Goal: Find contact information: Find contact information

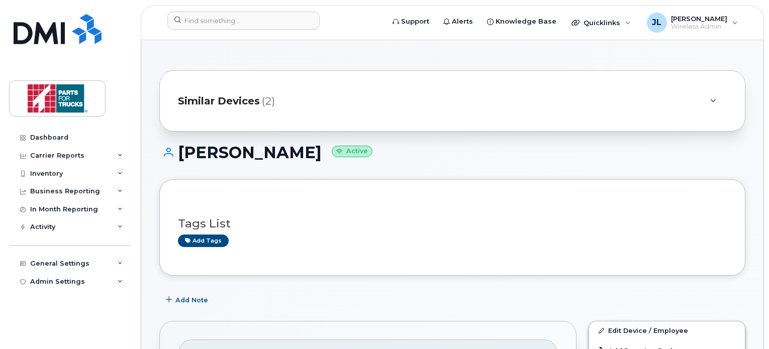
scroll to position [232, 0]
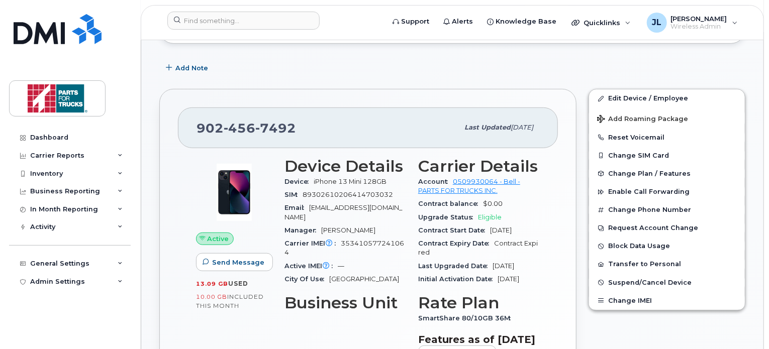
click at [259, 124] on span "7492" at bounding box center [275, 128] width 41 height 15
copy span "902 456 7492"
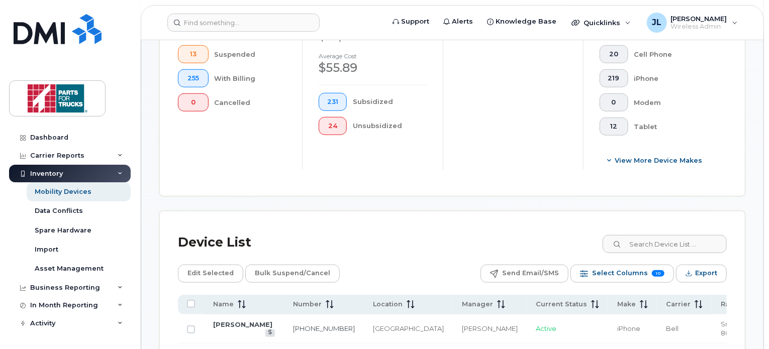
scroll to position [533, 0]
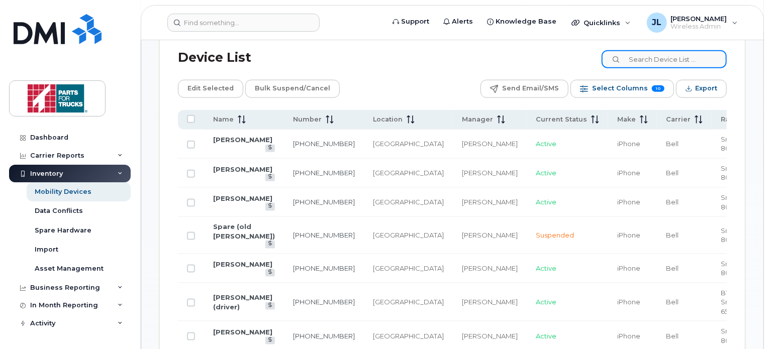
drag, startPoint x: 652, startPoint y: 57, endPoint x: 658, endPoint y: 53, distance: 7.1
click at [658, 53] on input at bounding box center [663, 59] width 125 height 18
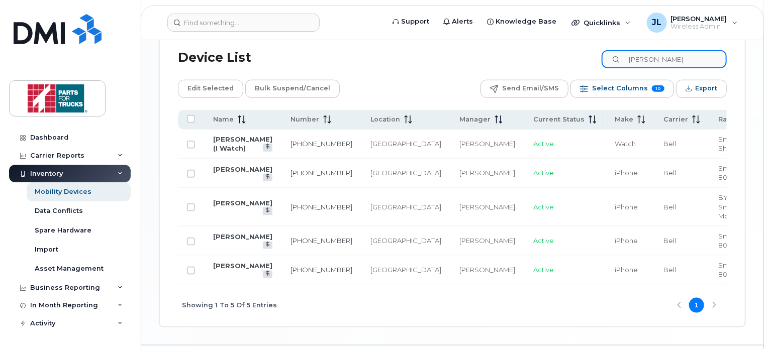
drag, startPoint x: 666, startPoint y: 59, endPoint x: 558, endPoint y: 32, distance: 112.0
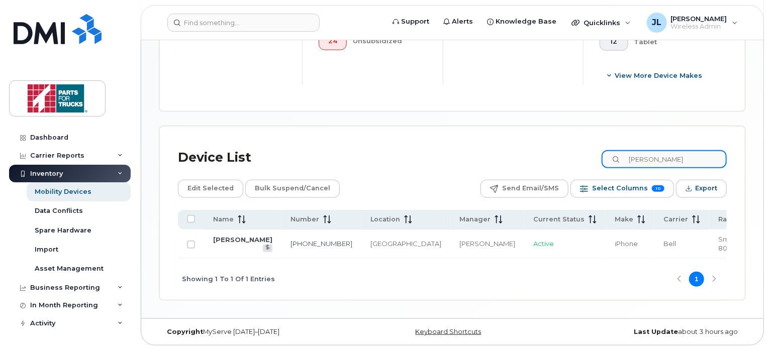
drag, startPoint x: 633, startPoint y: 158, endPoint x: 621, endPoint y: 154, distance: 12.9
click at [621, 154] on input "[PERSON_NAME]" at bounding box center [663, 159] width 125 height 18
type input "Tyson"
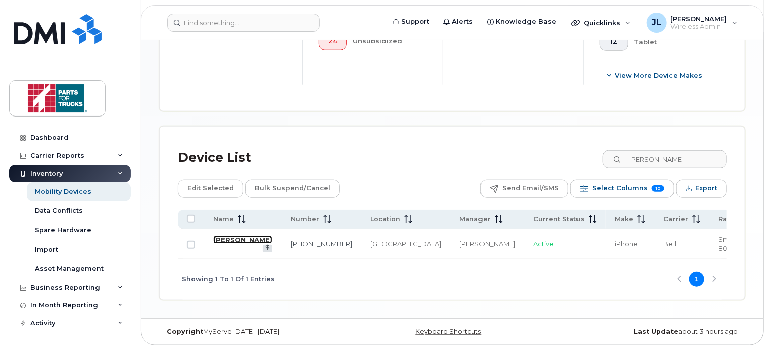
click at [243, 240] on link "Tyson Gadd" at bounding box center [242, 240] width 59 height 8
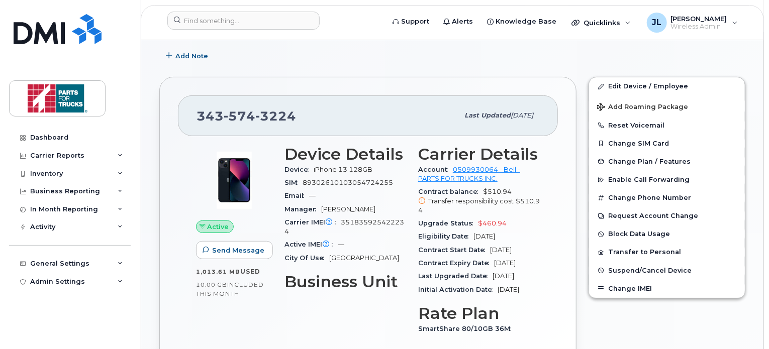
scroll to position [150, 0]
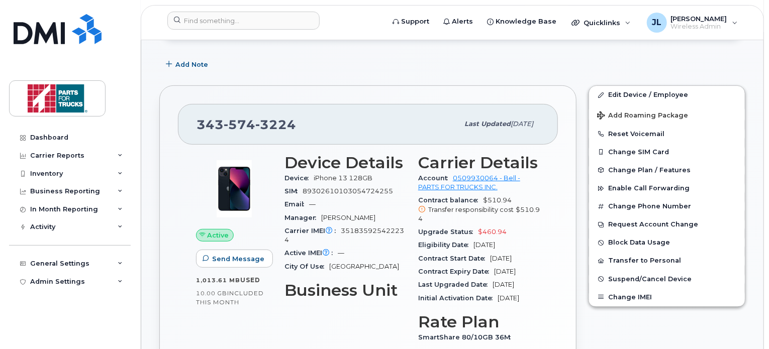
click at [581, 235] on div "[PHONE_NUMBER] Last updated [DATE] Active Send Message 1,013.61 MB  used 10.00 …" at bounding box center [367, 269] width 429 height 381
